Goal: Transaction & Acquisition: Subscribe to service/newsletter

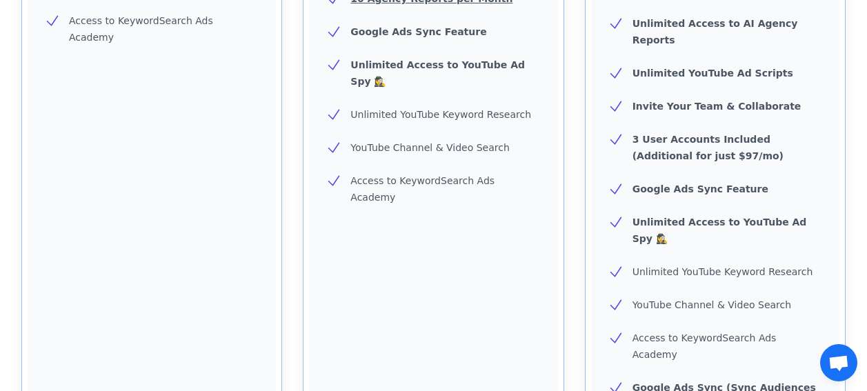
scroll to position [575, 0]
